Goal: Task Accomplishment & Management: Use online tool/utility

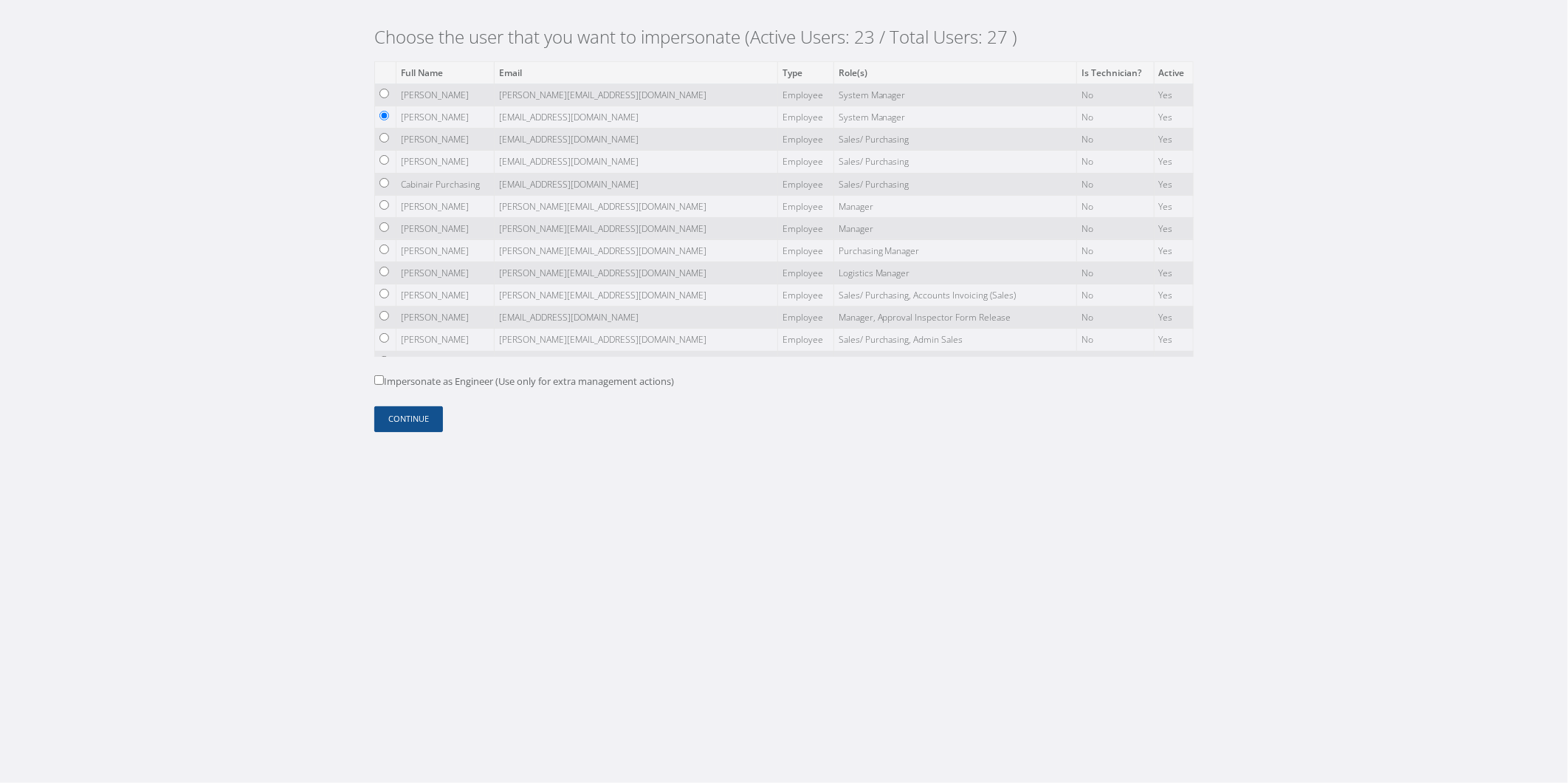
click at [516, 397] on form "Full Name Email Type Role(s) Is Technician? Active [PERSON_NAME] [PERSON_NAME][…" at bounding box center [784, 247] width 819 height 371
click at [532, 388] on label "Impersonate as Engineer (Use only for extra management actions)" at bounding box center [523, 381] width 299 height 15
click at [384, 385] on input "Impersonate as Engineer (Use only for extra management actions)" at bounding box center [378, 379] width 10 height 10
click at [536, 386] on label "Impersonate as Engineer (Use only for extra management actions)" at bounding box center [523, 381] width 299 height 15
click at [384, 385] on input "Impersonate as Engineer (Use only for extra management actions)" at bounding box center [378, 379] width 10 height 10
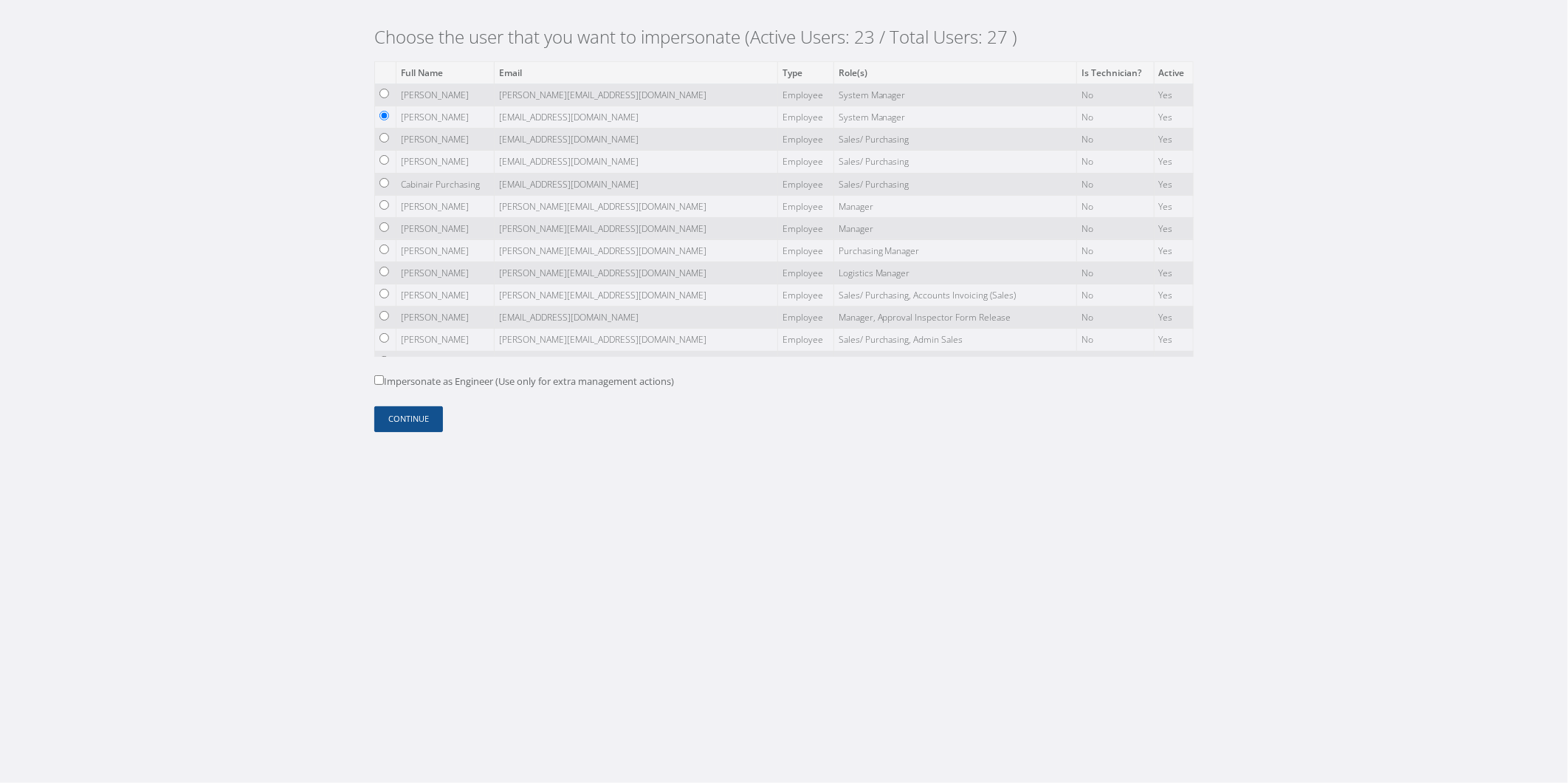
click at [541, 377] on label "Impersonate as Engineer (Use only for extra management actions)" at bounding box center [523, 381] width 299 height 15
click at [384, 377] on input "Impersonate as Engineer (Use only for extra management actions)" at bounding box center [378, 379] width 10 height 10
checkbox input "true"
click at [432, 421] on button "Continue" at bounding box center [408, 419] width 69 height 26
